Goal: Task Accomplishment & Management: Manage account settings

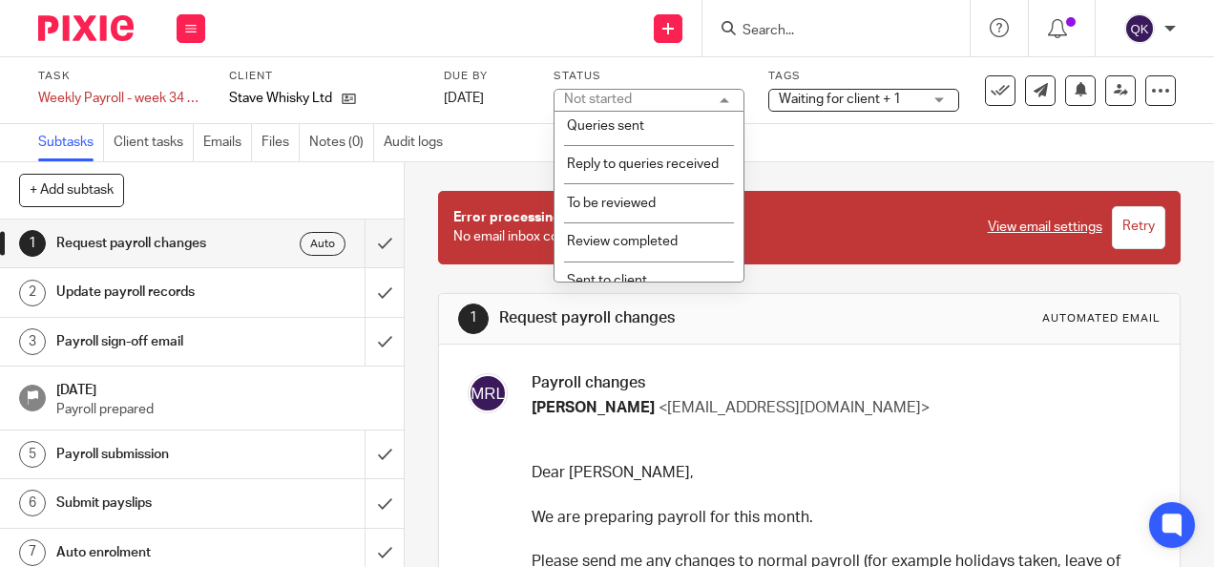
scroll to position [391, 0]
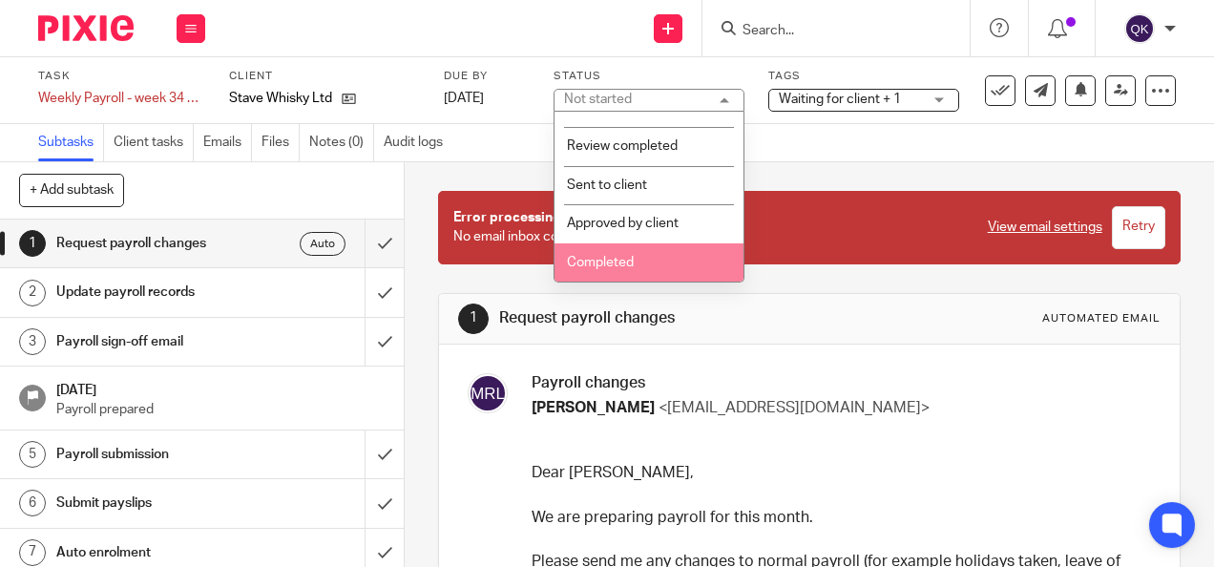
click at [625, 254] on li "Completed" at bounding box center [649, 262] width 189 height 39
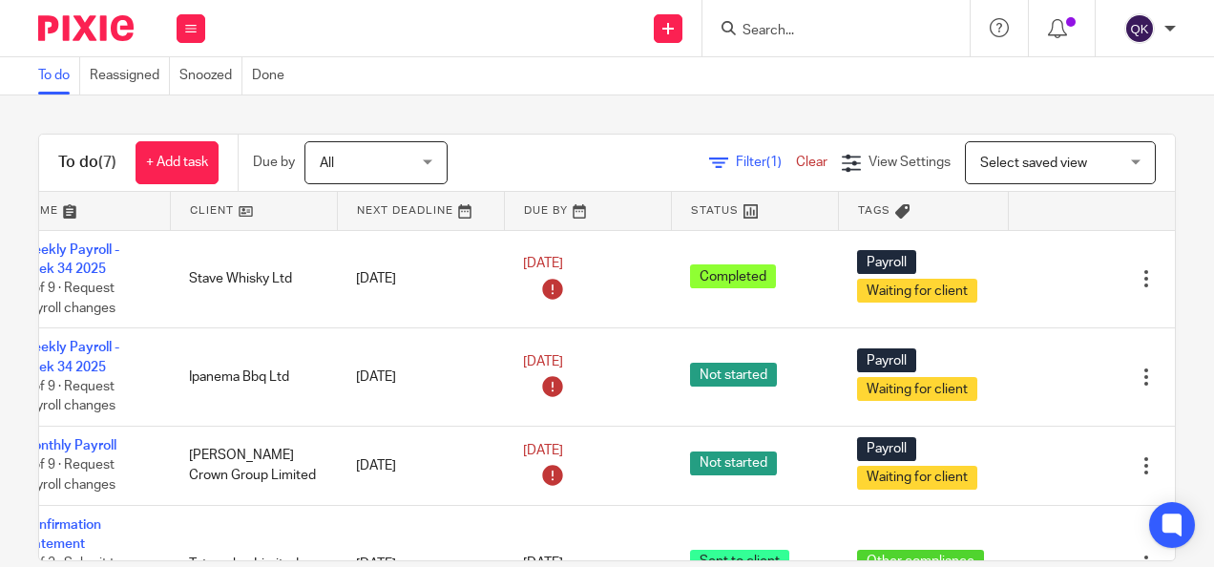
scroll to position [0, 132]
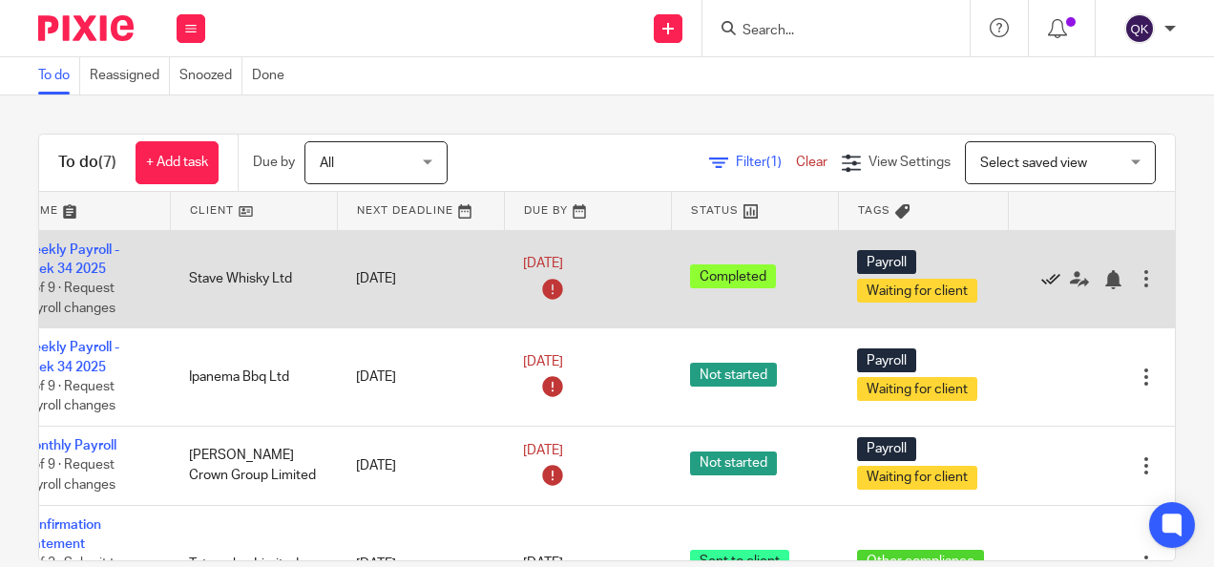
click at [1042, 279] on icon at bounding box center [1051, 279] width 19 height 19
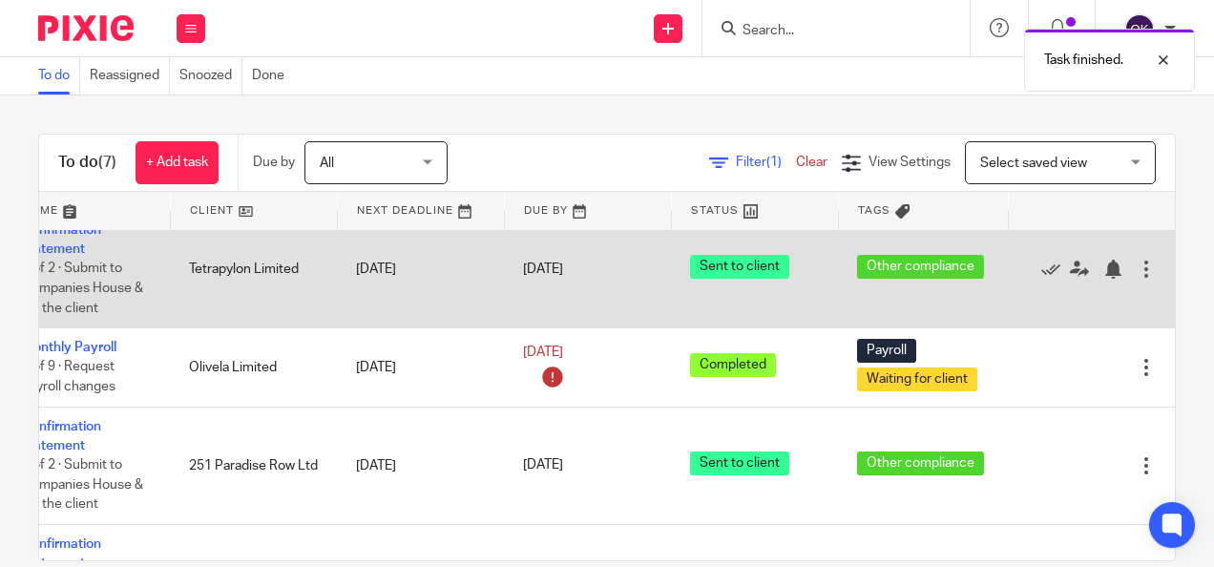
scroll to position [196, 132]
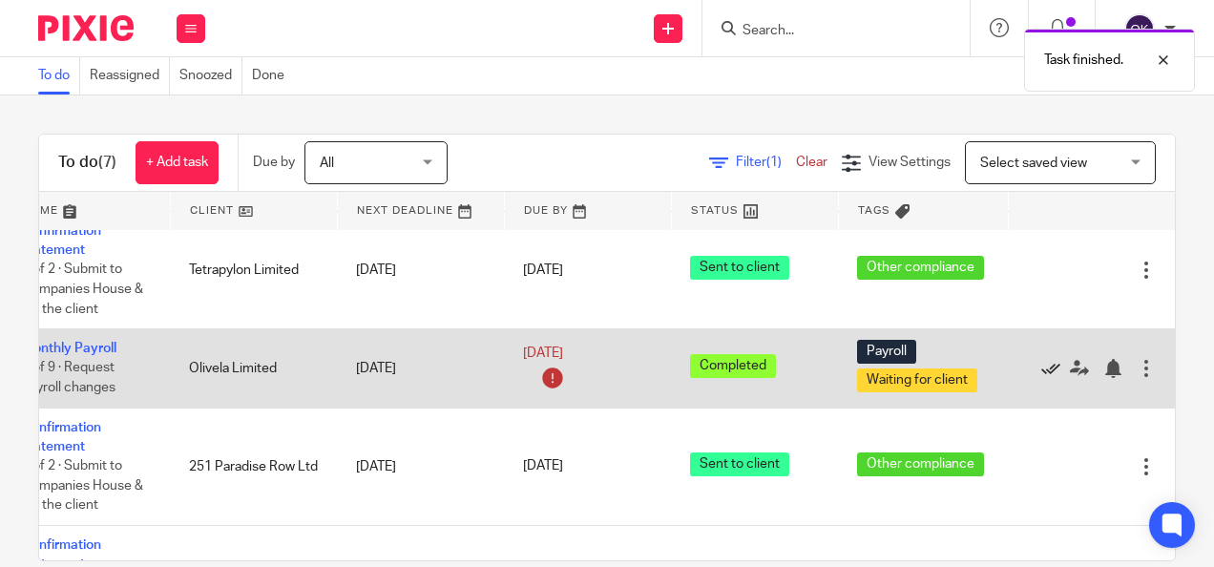
click at [1042, 368] on icon at bounding box center [1051, 368] width 19 height 19
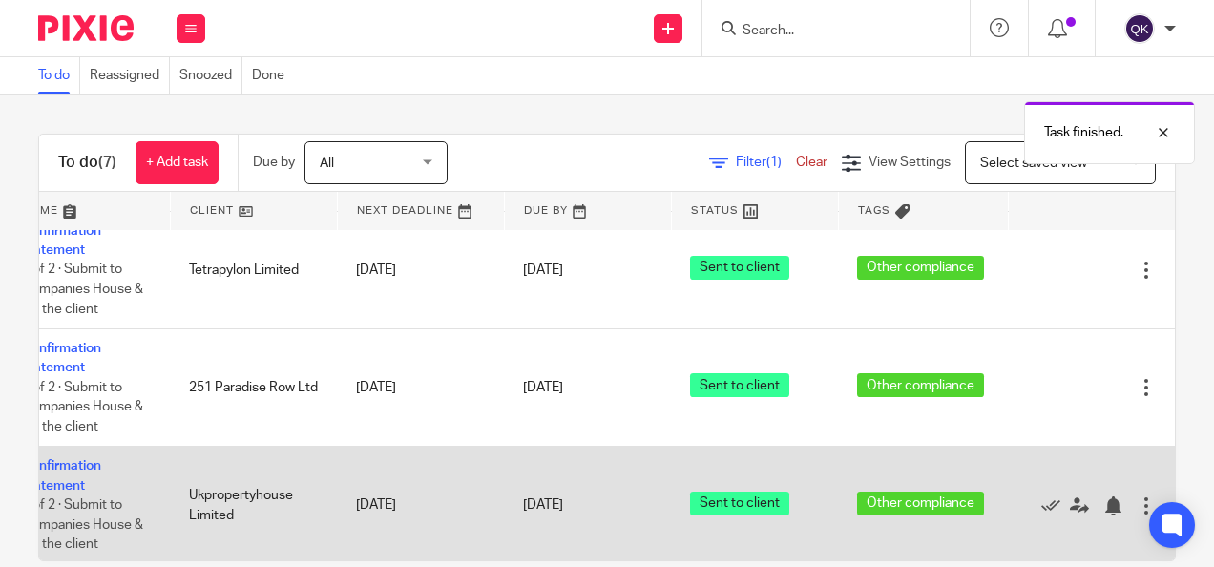
drag, startPoint x: 804, startPoint y: 540, endPoint x: 659, endPoint y: 539, distance: 145.1
click at [659, 539] on tr "Confirmation statement 1 of 2 · Submit to Companies House & Bill the client Ukp…" at bounding box center [562, 505] width 1225 height 117
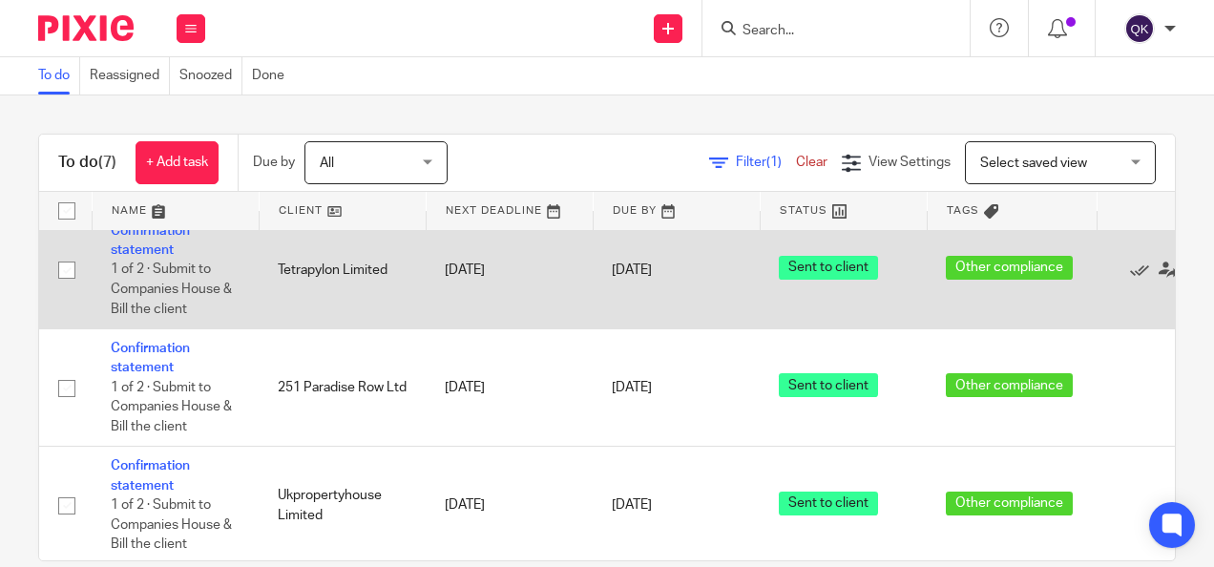
scroll to position [0, 0]
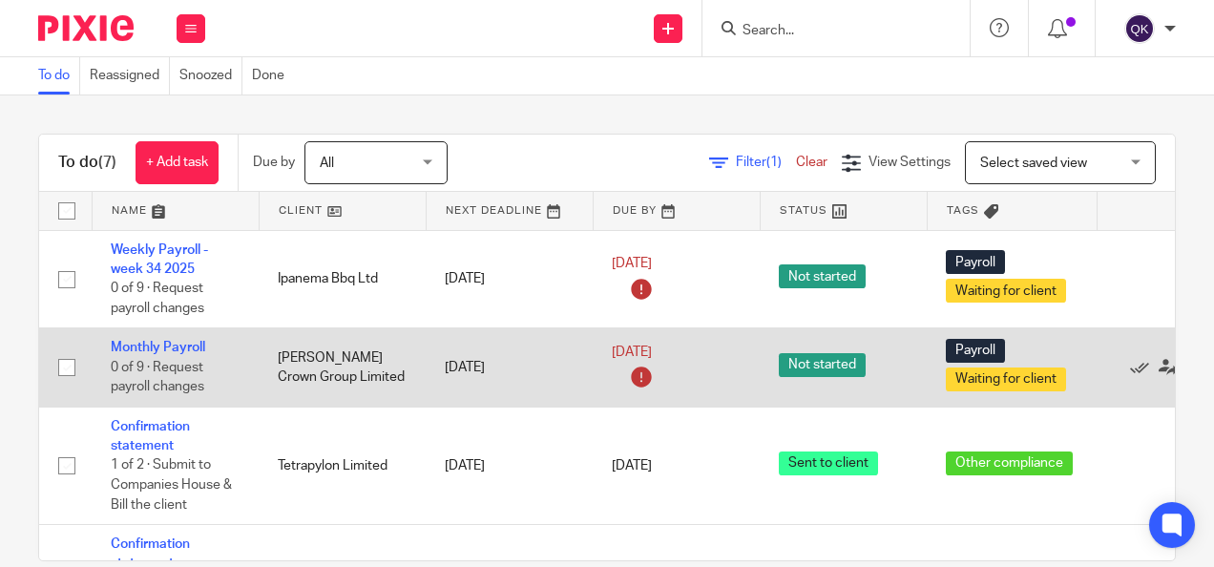
click at [57, 365] on input "checkbox" at bounding box center [67, 367] width 36 height 36
checkbox input "true"
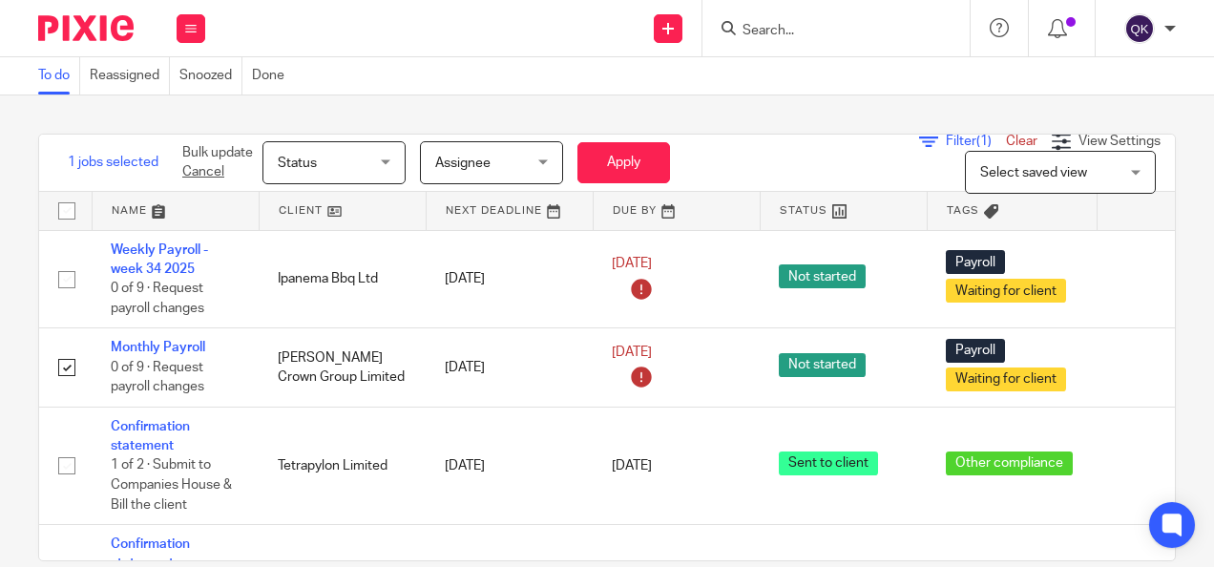
click at [360, 167] on span "Status" at bounding box center [328, 162] width 101 height 40
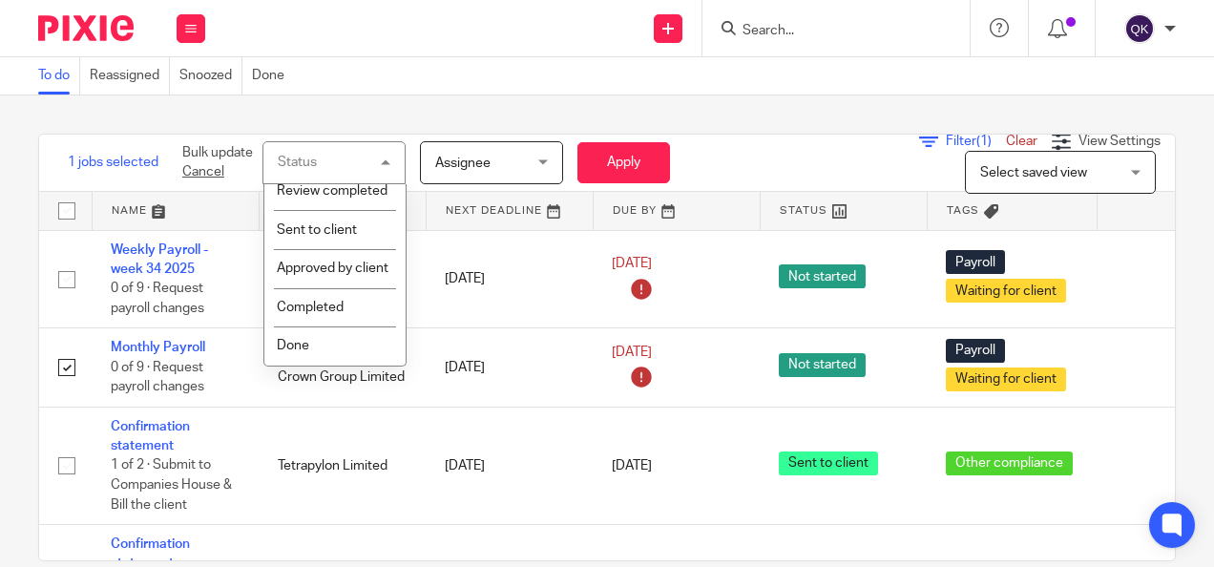
scroll to position [537, 0]
click at [347, 307] on li "Completed" at bounding box center [334, 307] width 141 height 39
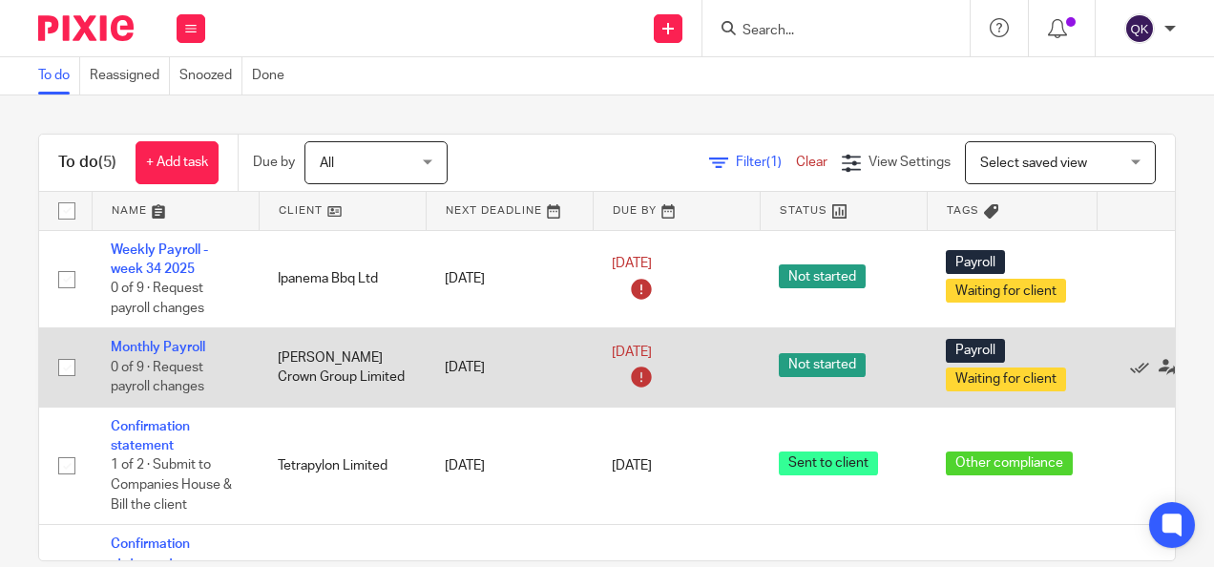
click at [74, 364] on input "checkbox" at bounding box center [67, 367] width 36 height 36
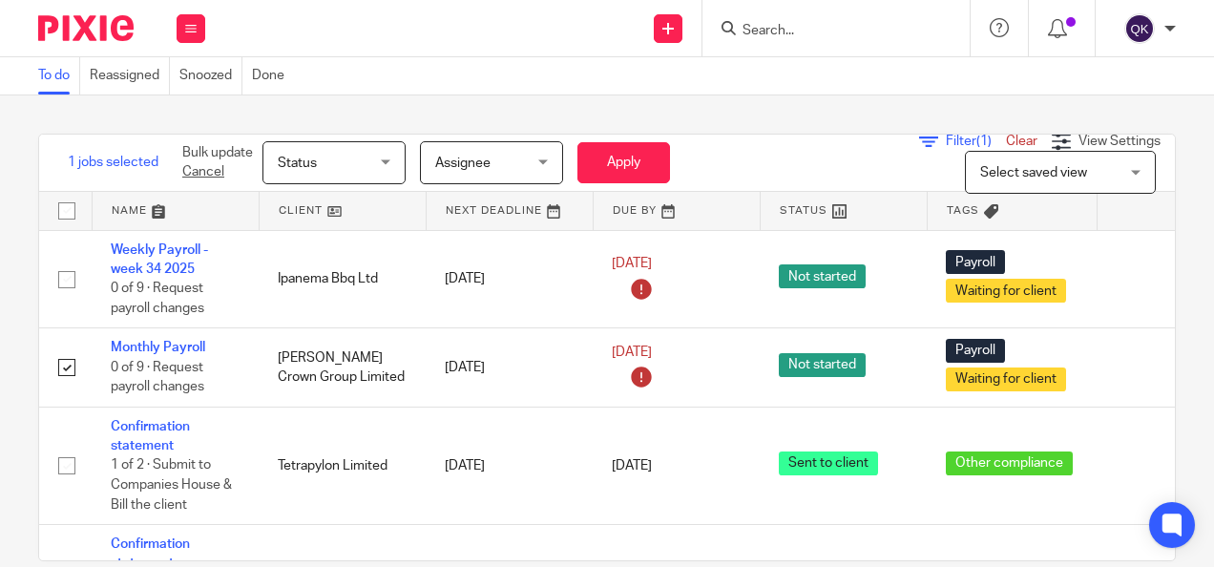
click at [365, 159] on span "Status" at bounding box center [328, 162] width 101 height 40
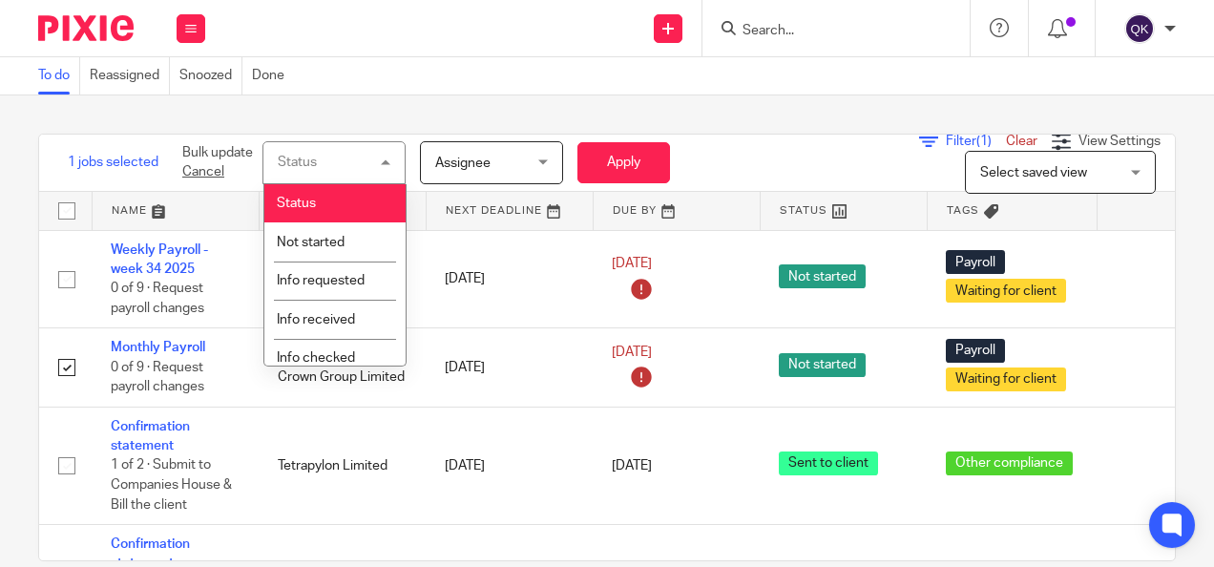
click at [365, 159] on div "Status Status" at bounding box center [334, 162] width 143 height 43
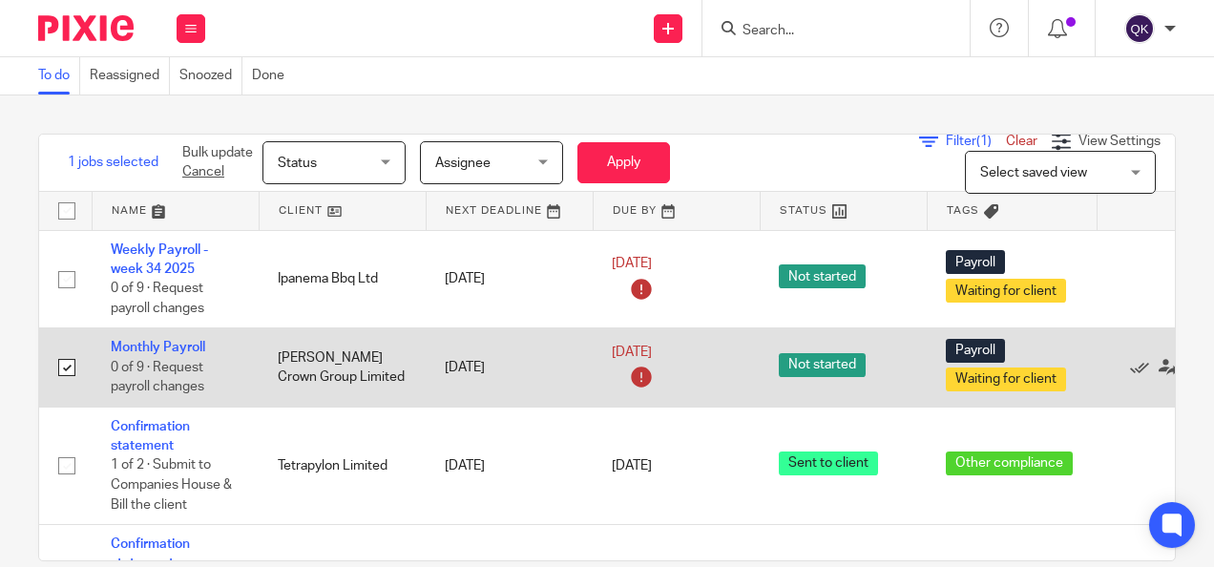
drag, startPoint x: 179, startPoint y: 339, endPoint x: 59, endPoint y: 364, distance: 121.9
click at [55, 363] on input "checkbox" at bounding box center [67, 367] width 36 height 36
checkbox input "false"
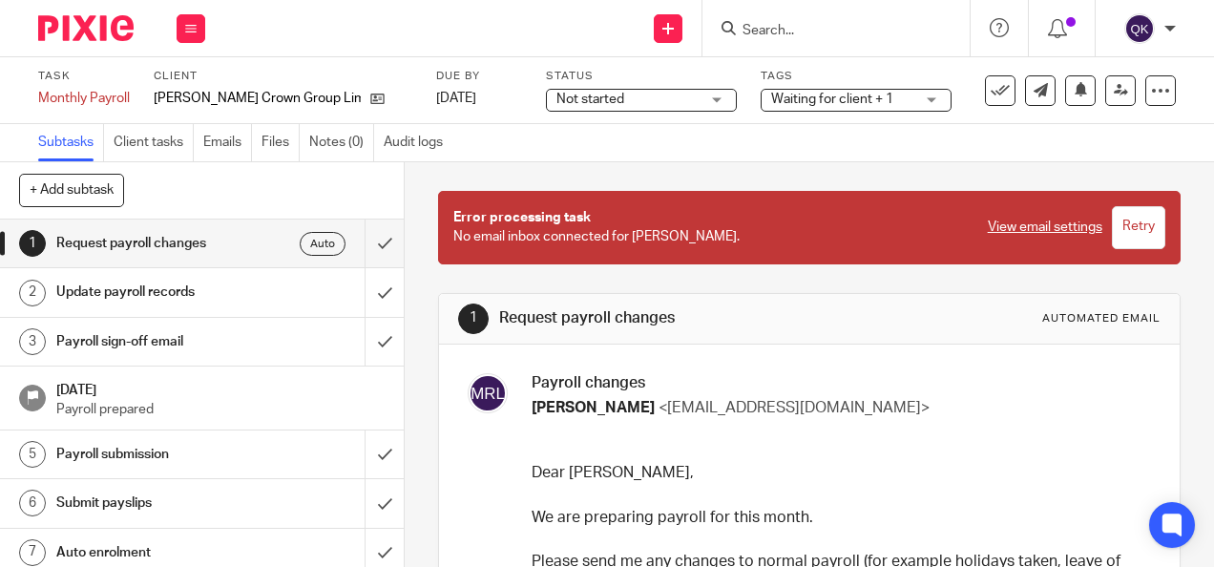
click at [631, 84] on label "Status" at bounding box center [641, 76] width 191 height 15
click at [619, 91] on span "Not started" at bounding box center [628, 100] width 143 height 20
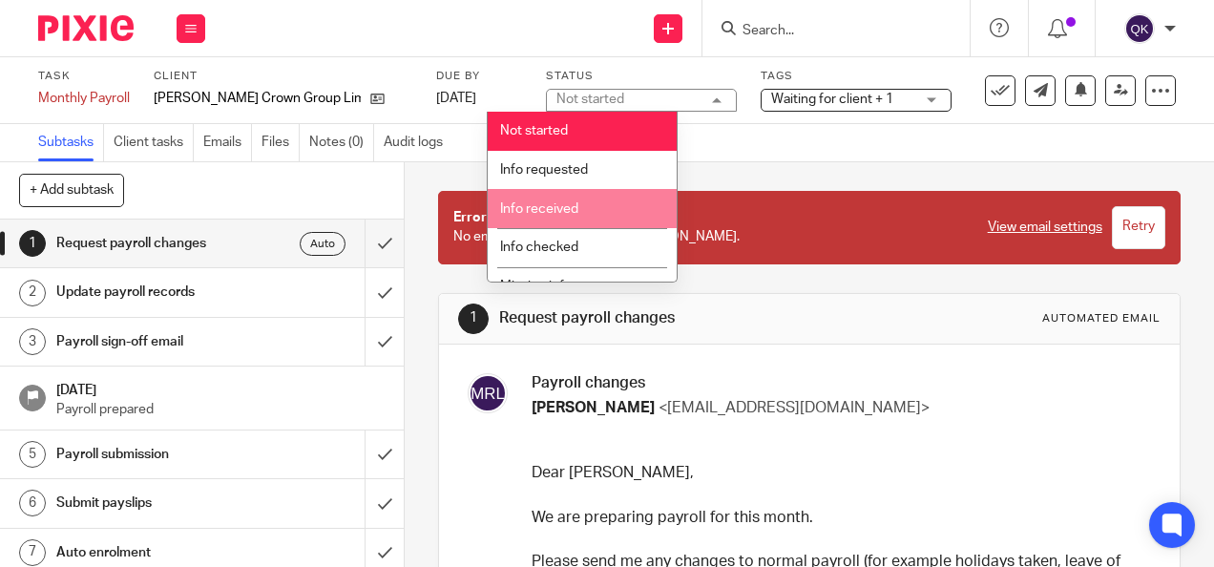
scroll to position [391, 0]
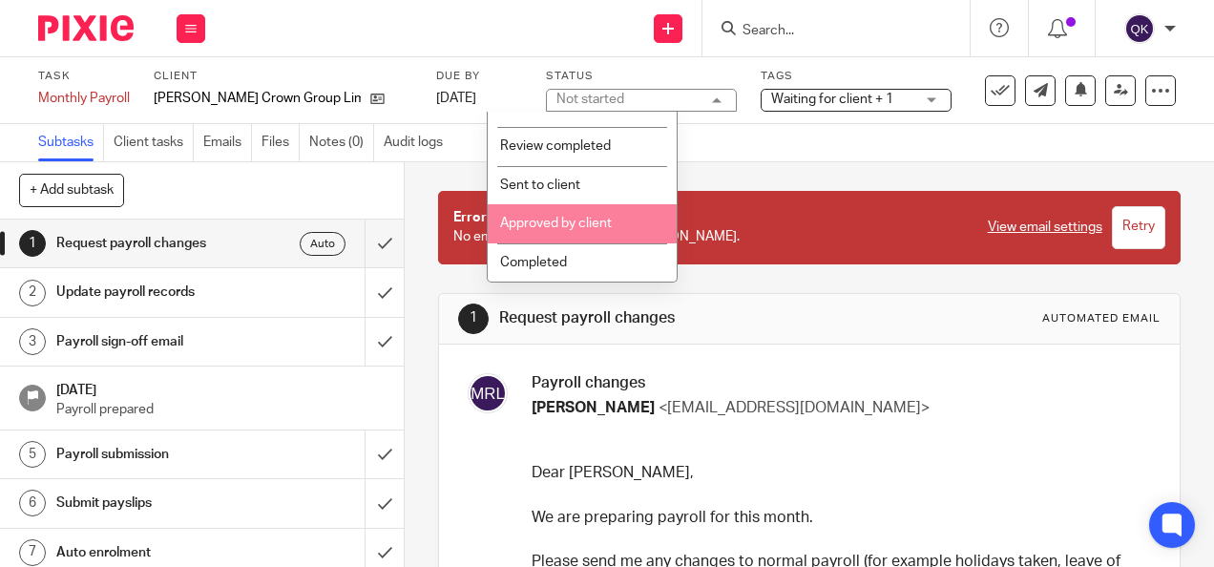
click at [569, 241] on li "Approved by client" at bounding box center [582, 223] width 189 height 39
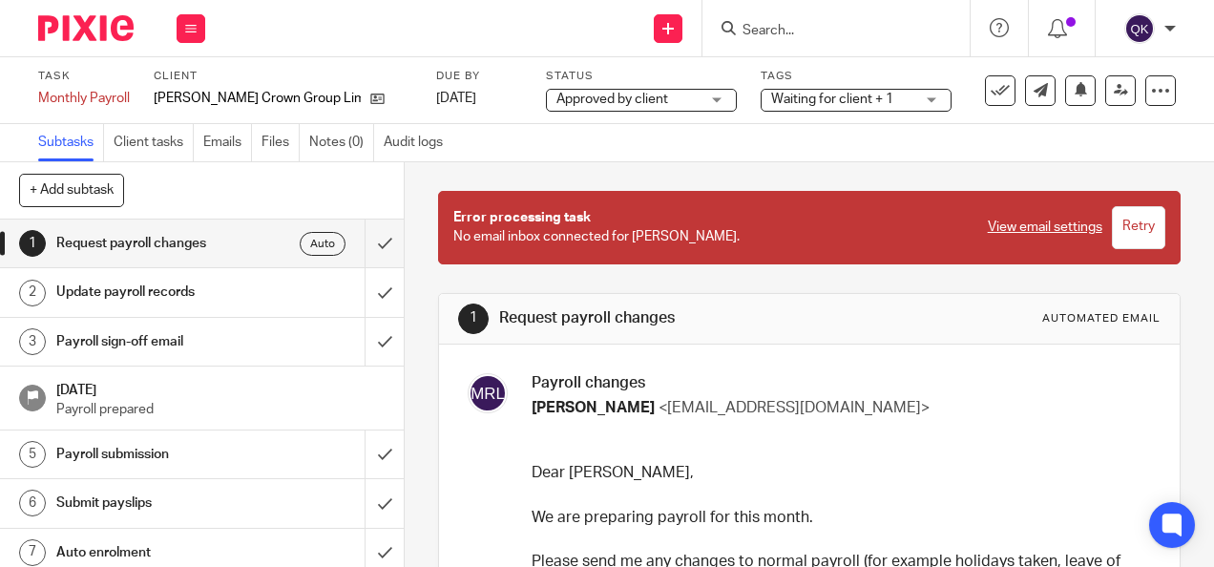
click at [600, 109] on div "Approved by client Approved by client" at bounding box center [641, 100] width 191 height 23
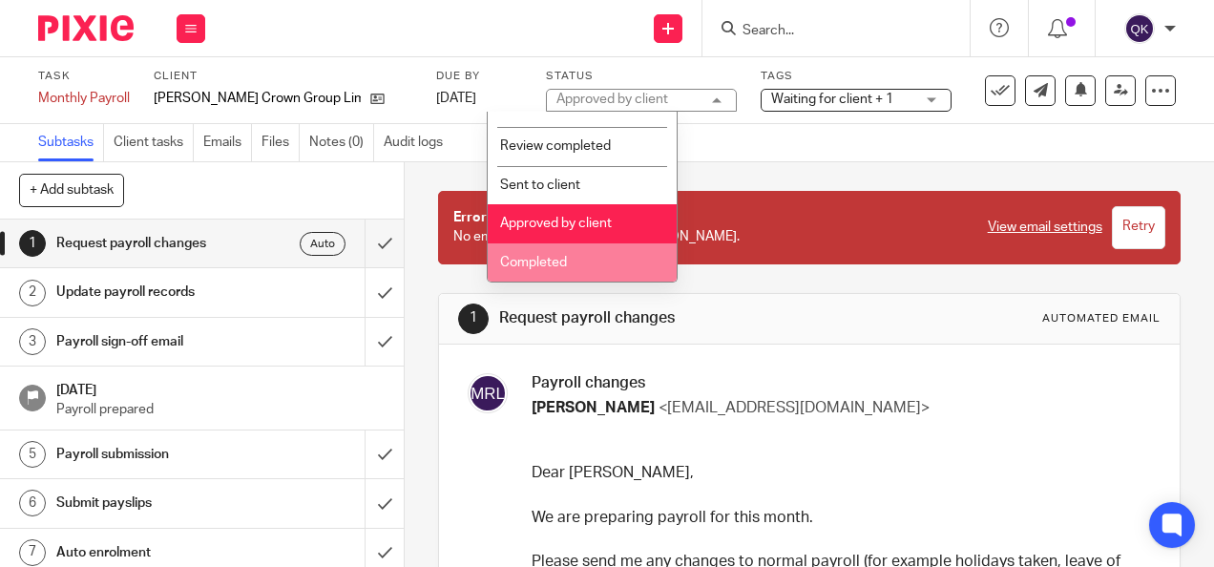
click at [567, 256] on span "Completed" at bounding box center [533, 262] width 67 height 13
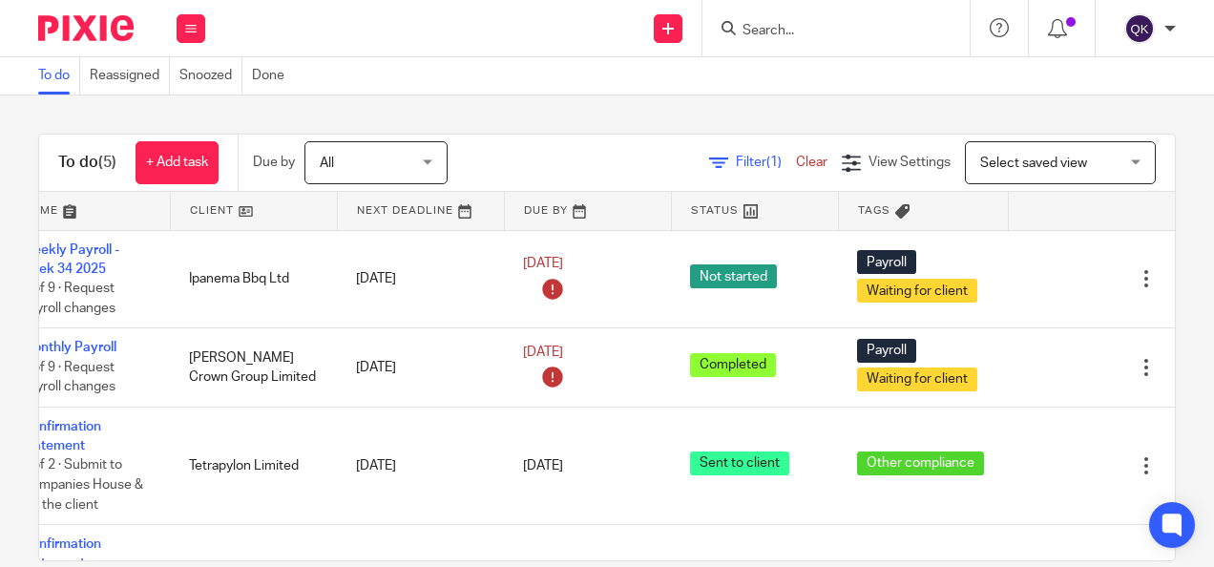
scroll to position [0, 132]
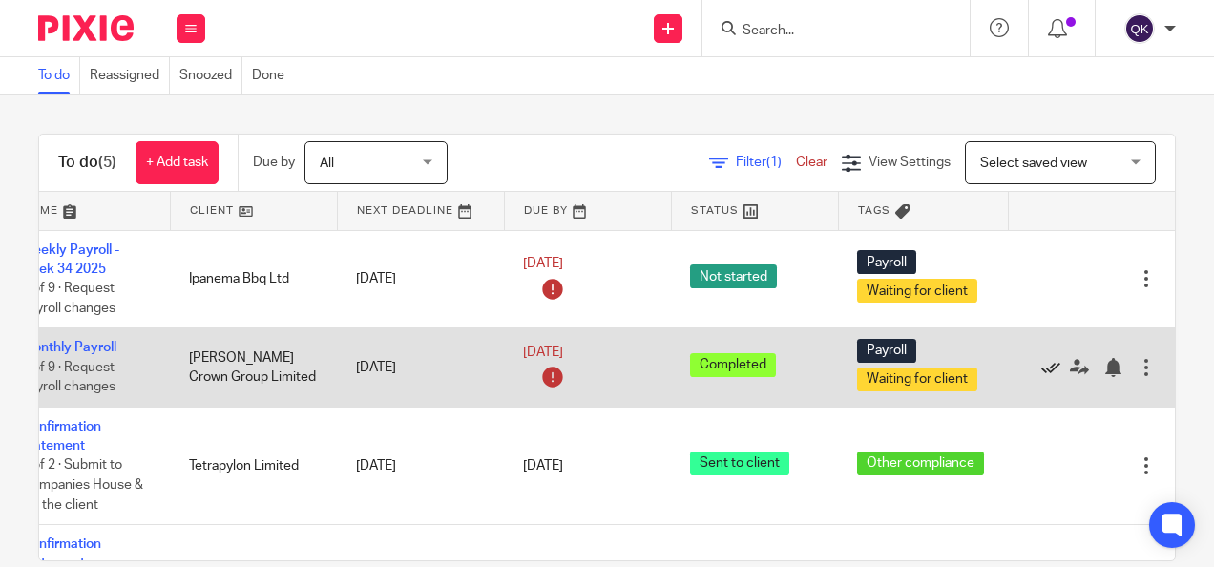
click at [1042, 363] on icon at bounding box center [1051, 367] width 19 height 19
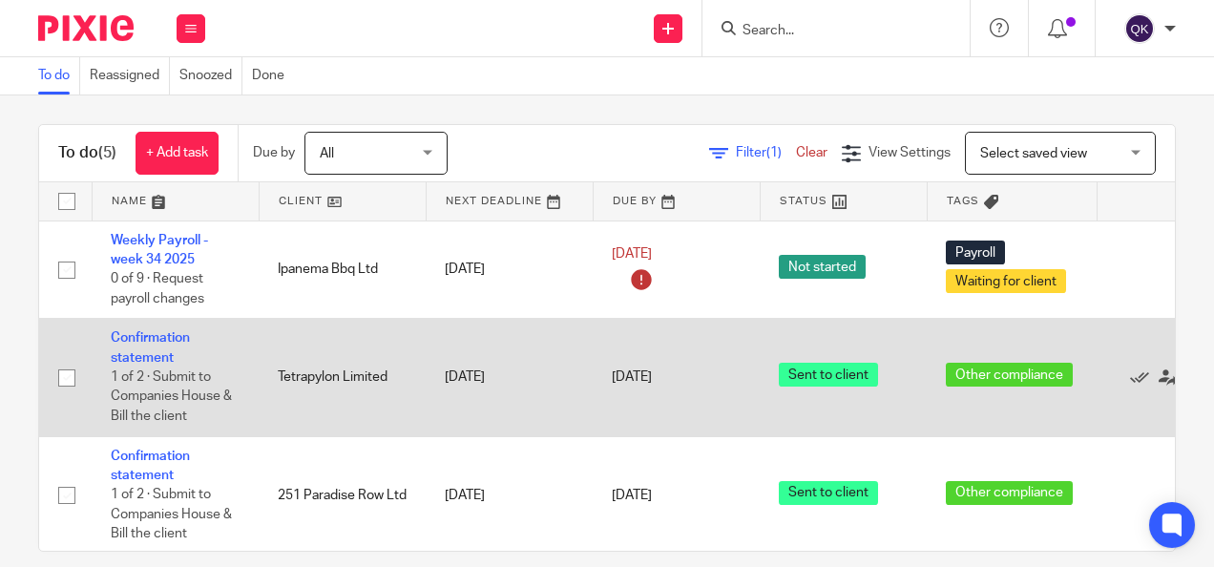
scroll to position [0, 0]
